Goal: Navigation & Orientation: Find specific page/section

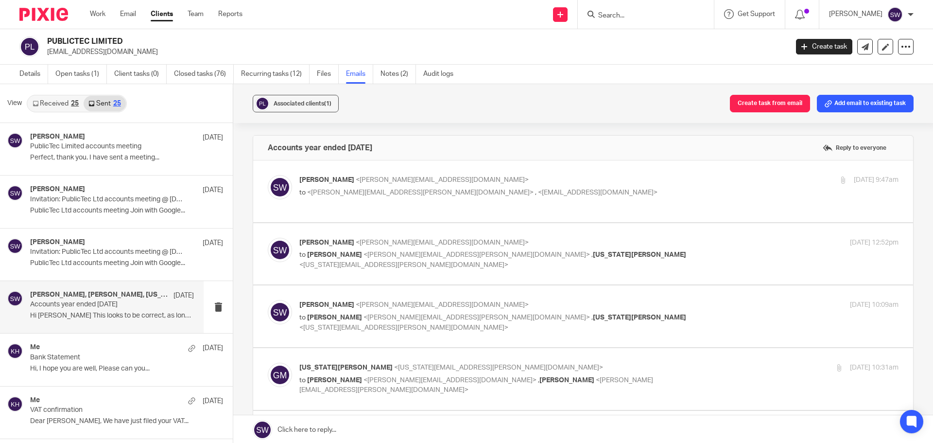
scroll to position [49, 0]
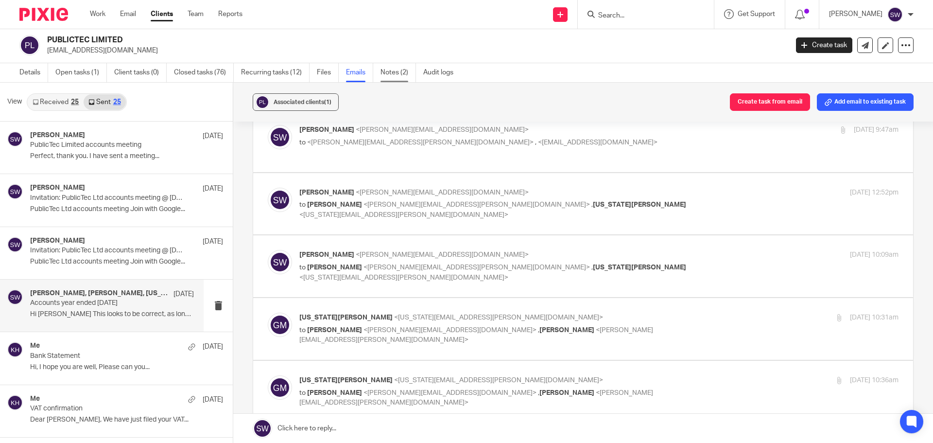
click at [395, 75] on link "Notes (2)" at bounding box center [398, 72] width 35 height 19
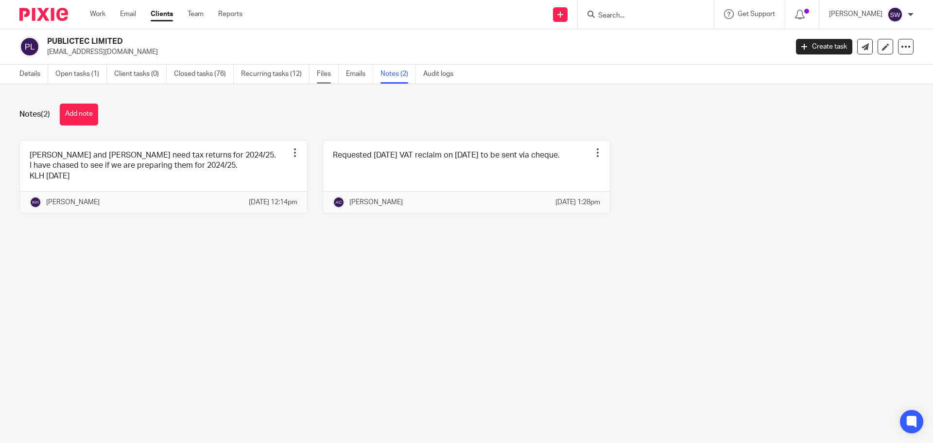
click at [331, 73] on link "Files" at bounding box center [328, 74] width 22 height 19
